Goal: Check status: Check status

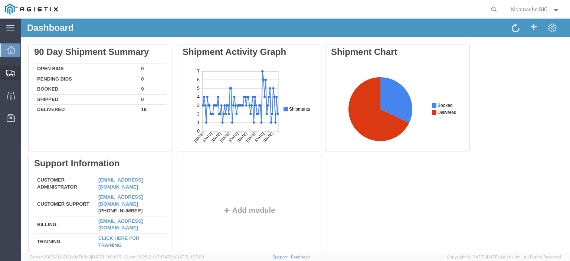
click at [13, 68] on div at bounding box center [10, 72] width 21 height 15
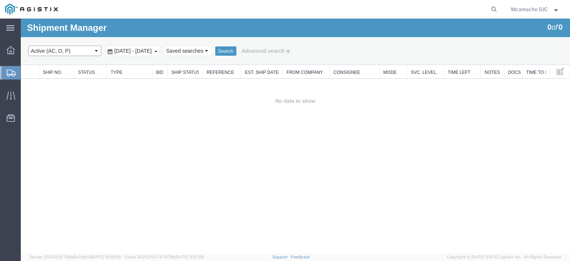
click at [58, 51] on select "Select status Active (AC, O, P) All Approved Awaiting Confirmation (AC) Booked …" at bounding box center [64, 51] width 73 height 10
select select "ALL"
click at [28, 46] on select "Select status Active (AC, O, P) All Approved Awaiting Confirmation (AC) Booked …" at bounding box center [64, 51] width 73 height 10
click at [237, 50] on button "Search" at bounding box center [225, 51] width 21 height 10
